Goal: Transaction & Acquisition: Obtain resource

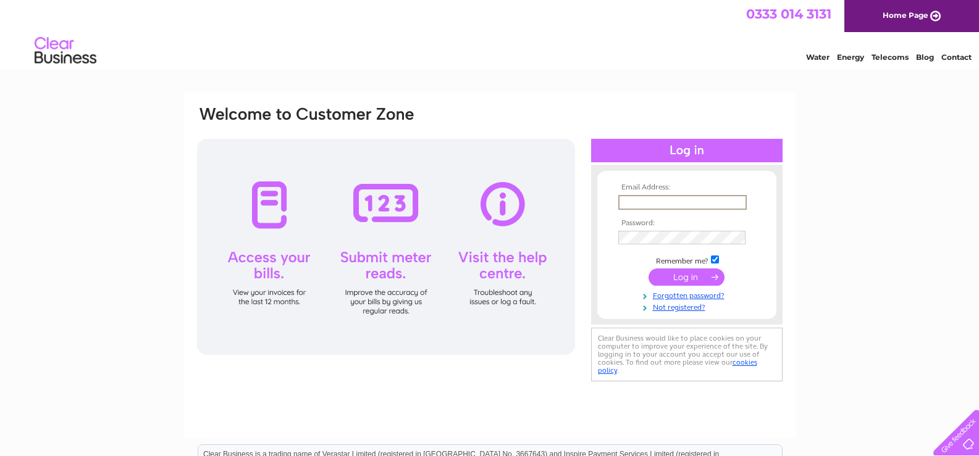
click at [645, 201] on input "text" at bounding box center [682, 202] width 128 height 15
type input "jeff.leeming@spt.co.uk"
click at [689, 280] on input "submit" at bounding box center [686, 277] width 76 height 17
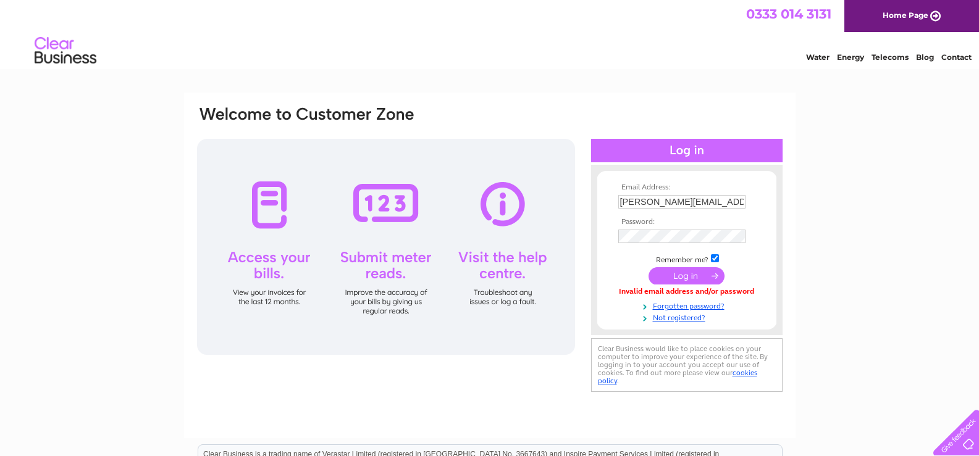
click at [686, 275] on input "submit" at bounding box center [686, 275] width 76 height 17
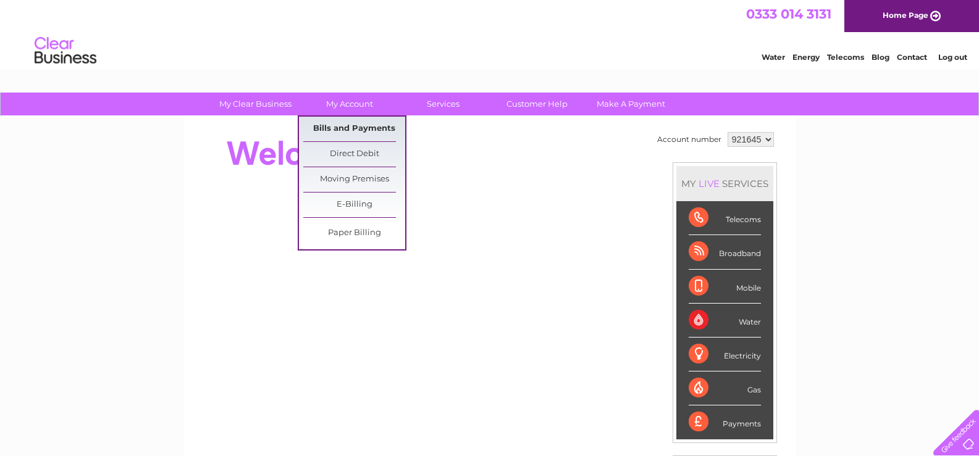
click at [358, 132] on link "Bills and Payments" at bounding box center [354, 129] width 102 height 25
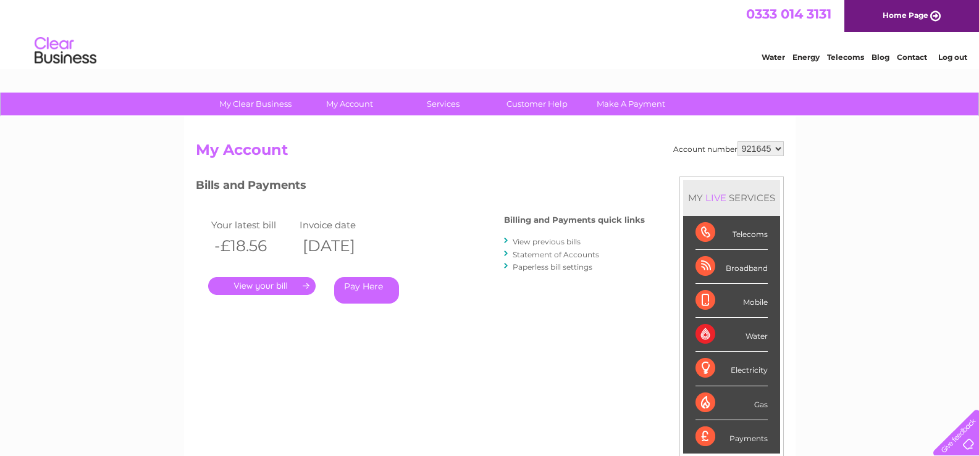
click at [779, 147] on select "921645 942581 976541 980793" at bounding box center [760, 148] width 46 height 15
select select "976541"
click at [737, 141] on select "921645 942581 976541 980793" at bounding box center [760, 148] width 46 height 15
click at [272, 287] on link "." at bounding box center [261, 286] width 107 height 18
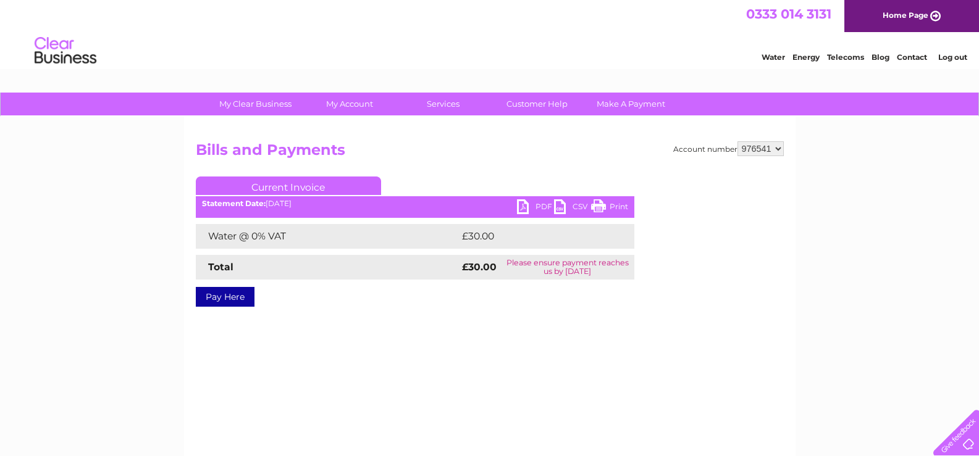
click at [532, 203] on link "PDF" at bounding box center [535, 208] width 37 height 18
click at [526, 208] on link "PDF" at bounding box center [535, 208] width 37 height 18
click at [950, 59] on link "Log out" at bounding box center [952, 56] width 29 height 9
